Goal: Check status: Check status

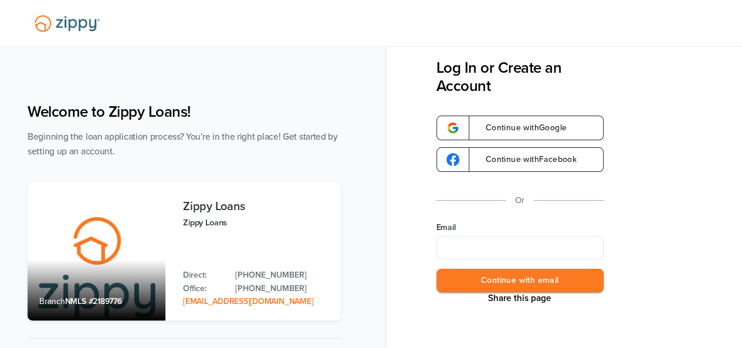
type input "**********"
click at [517, 284] on button "Continue with email" at bounding box center [519, 281] width 167 height 24
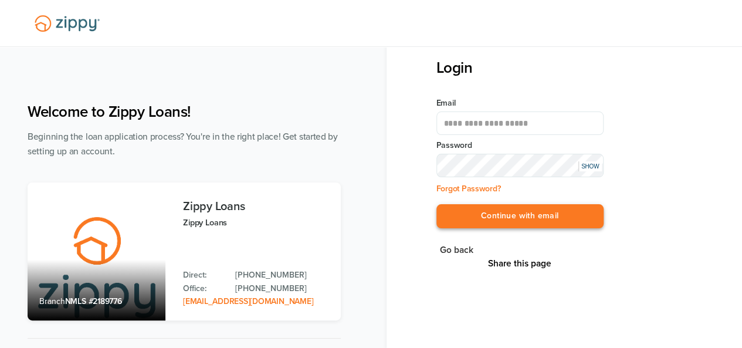
click at [512, 218] on button "Continue with email" at bounding box center [519, 216] width 167 height 24
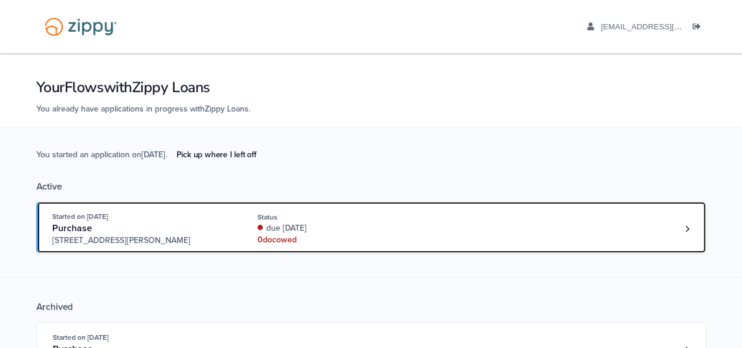
click at [512, 218] on div "Started on [DATE] Purchase [STREET_ADDRESS][PERSON_NAME] Status due [DATE] 0 do…" at bounding box center [365, 229] width 626 height 36
